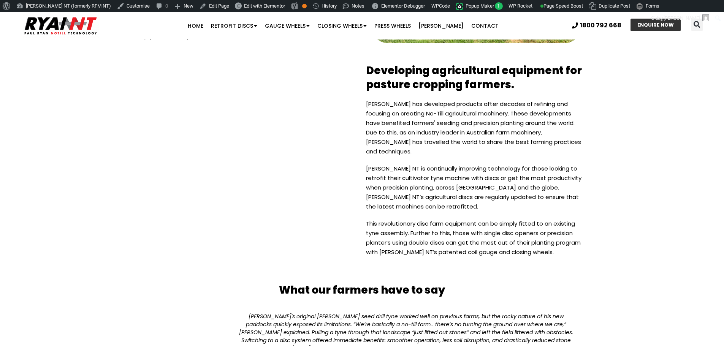
scroll to position [1520, 0]
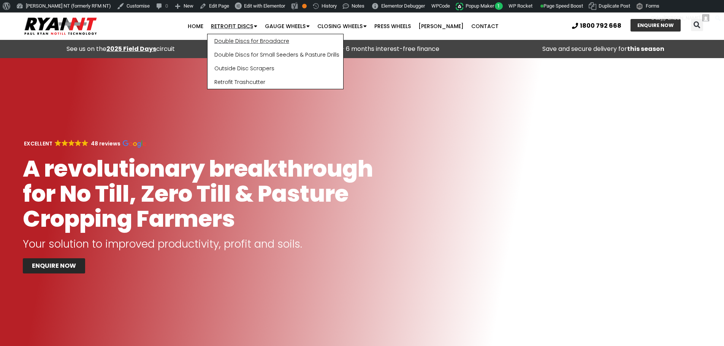
click at [254, 45] on link "Double Discs for Broadacre" at bounding box center [275, 41] width 136 height 14
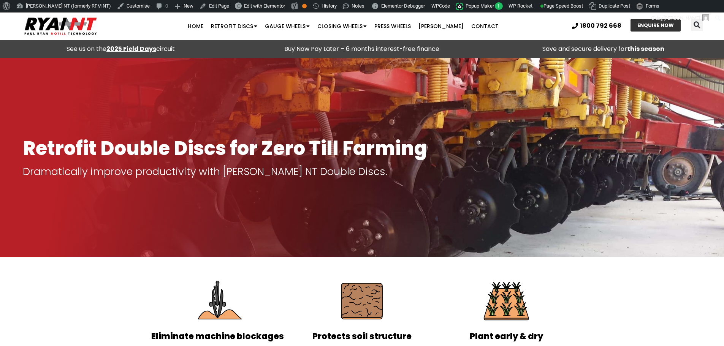
click at [72, 29] on img at bounding box center [61, 26] width 76 height 24
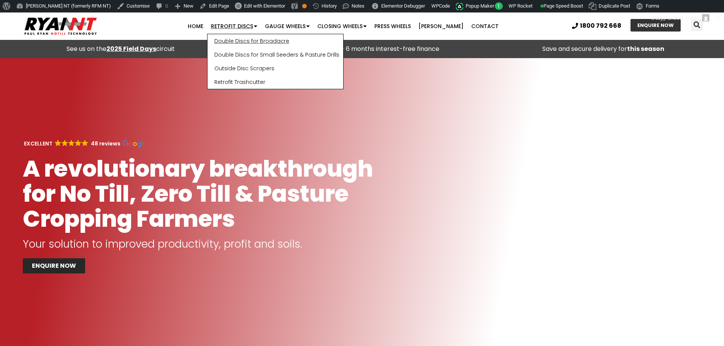
click at [249, 38] on link "Double Discs for Broadacre" at bounding box center [275, 41] width 136 height 14
click at [243, 38] on link "Double Discs for Broadacre" at bounding box center [275, 41] width 136 height 14
click at [244, 37] on link "Double Discs for Broadacre" at bounding box center [275, 41] width 136 height 14
